Goal: Task Accomplishment & Management: Manage account settings

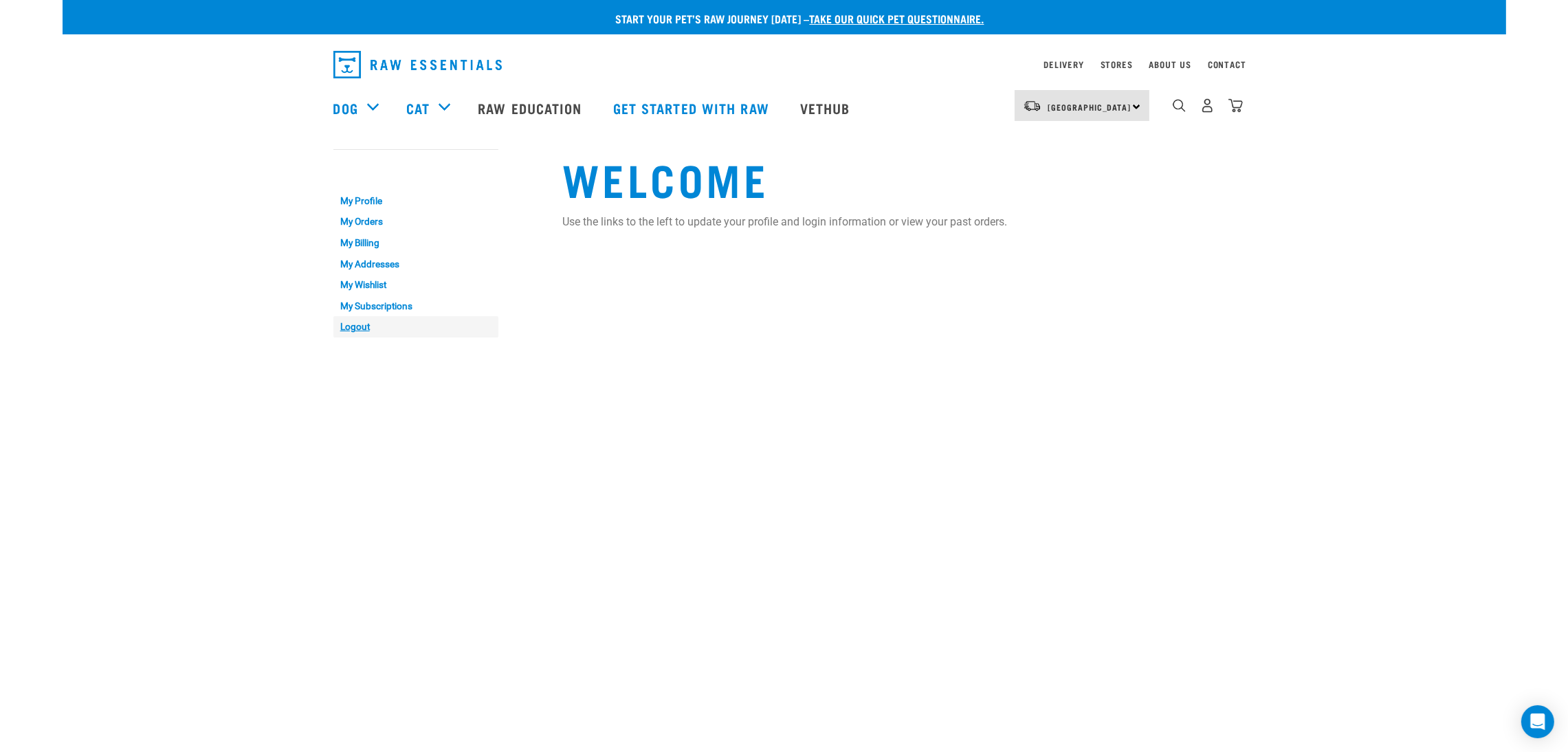
click at [357, 331] on link "Logout" at bounding box center [415, 326] width 165 height 22
